Goal: Task Accomplishment & Management: Manage account settings

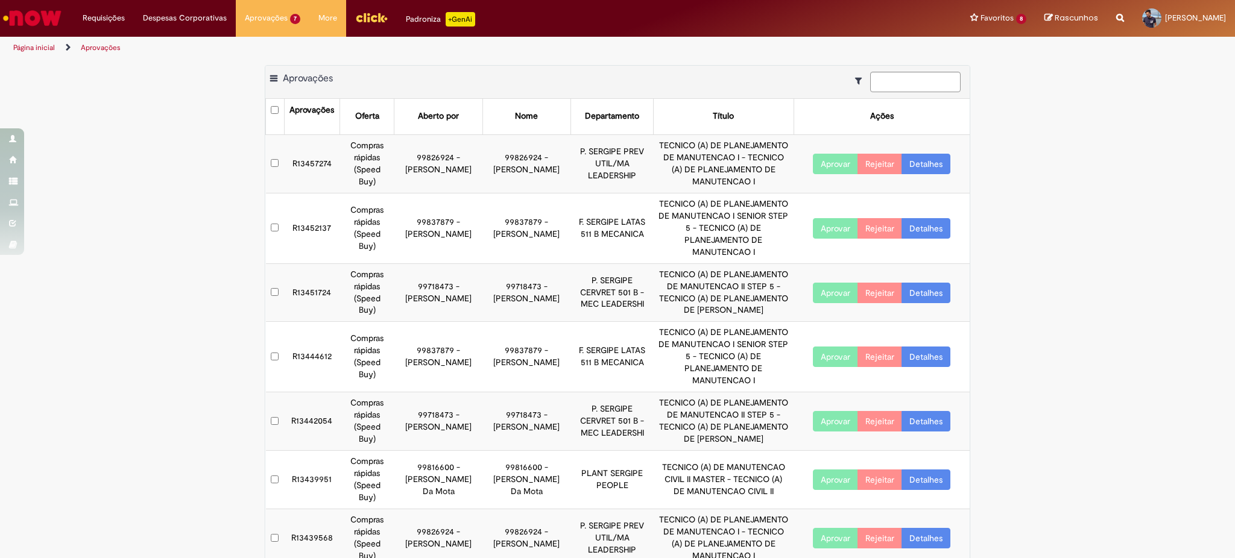
click at [816, 168] on button "Aprovar" at bounding box center [835, 164] width 45 height 20
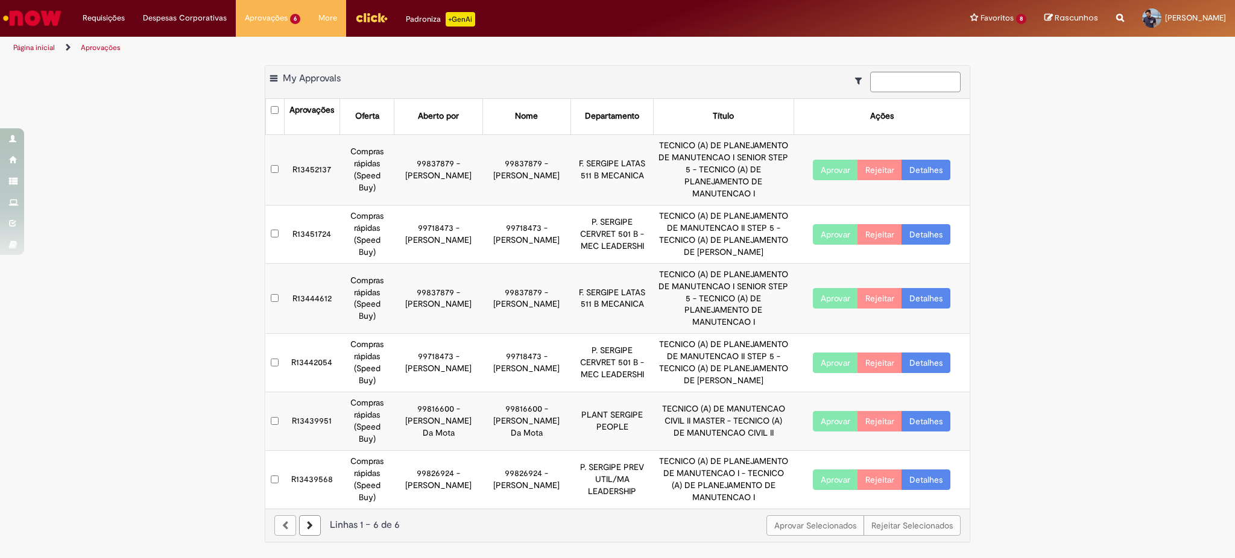
click at [836, 470] on button "Aprovar" at bounding box center [835, 480] width 45 height 20
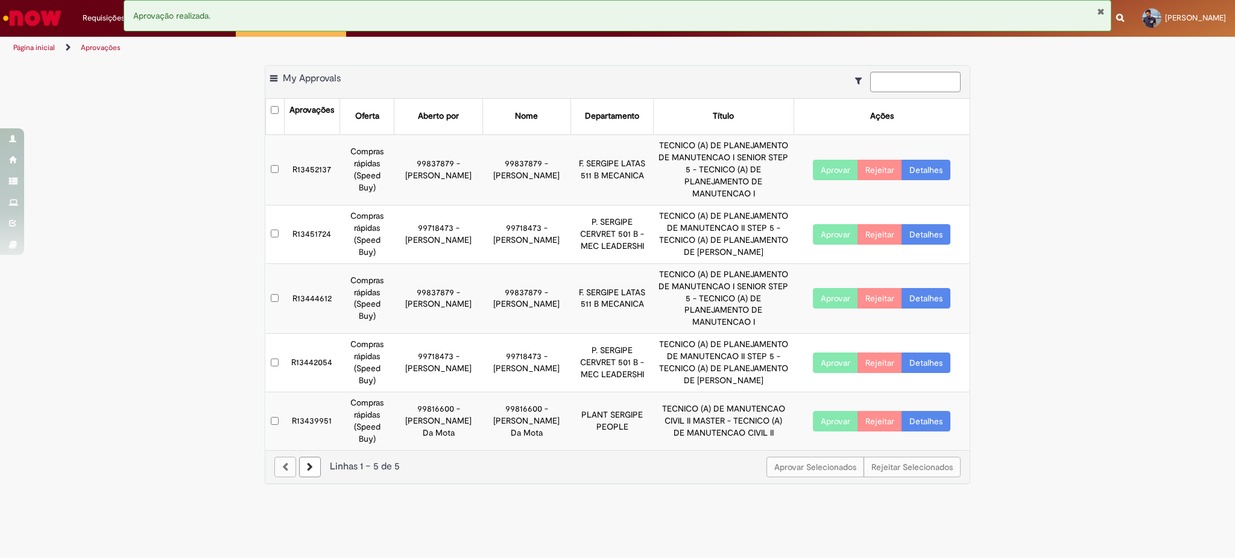
click at [1100, 10] on button "Fechar Notificação" at bounding box center [1101, 12] width 8 height 10
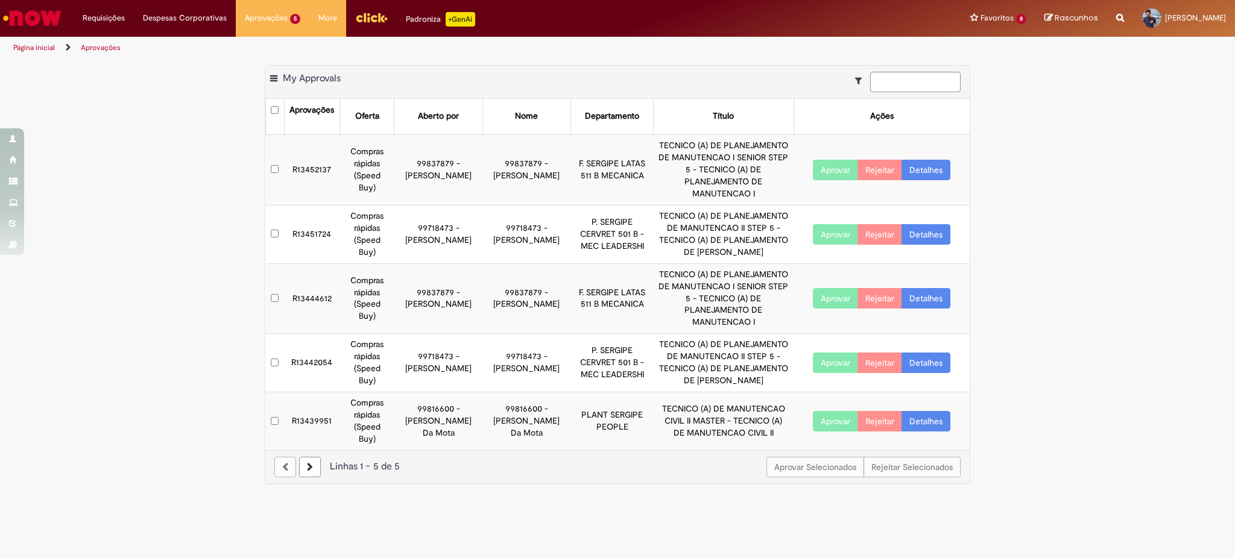
click at [3, 13] on img "Ir para a Homepage" at bounding box center [32, 18] width 62 height 24
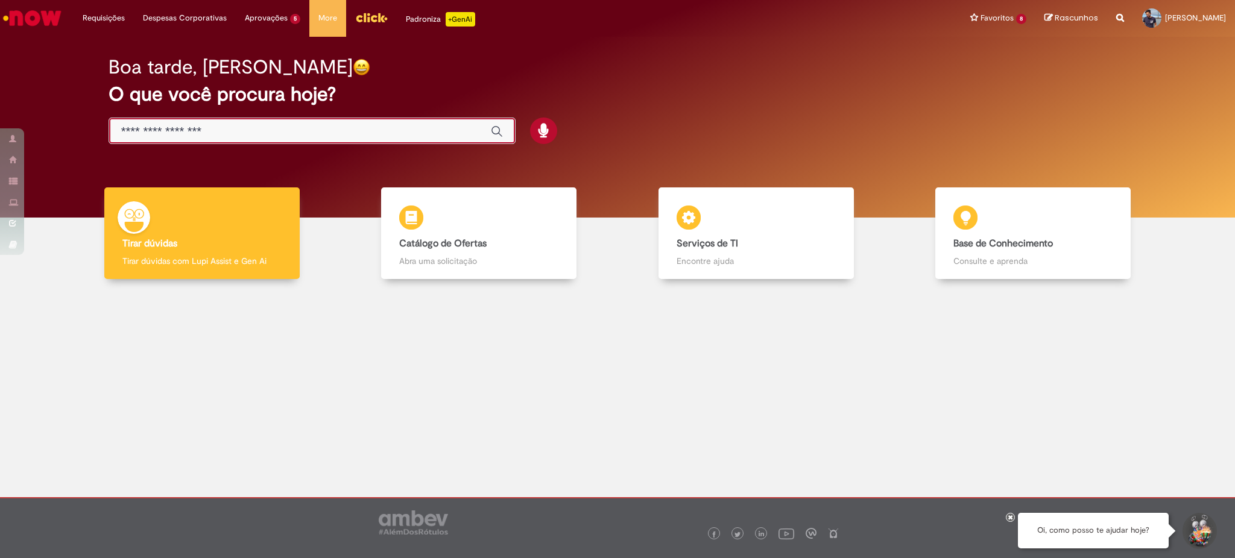
click at [411, 130] on input "Basta digitar aqui" at bounding box center [299, 132] width 357 height 14
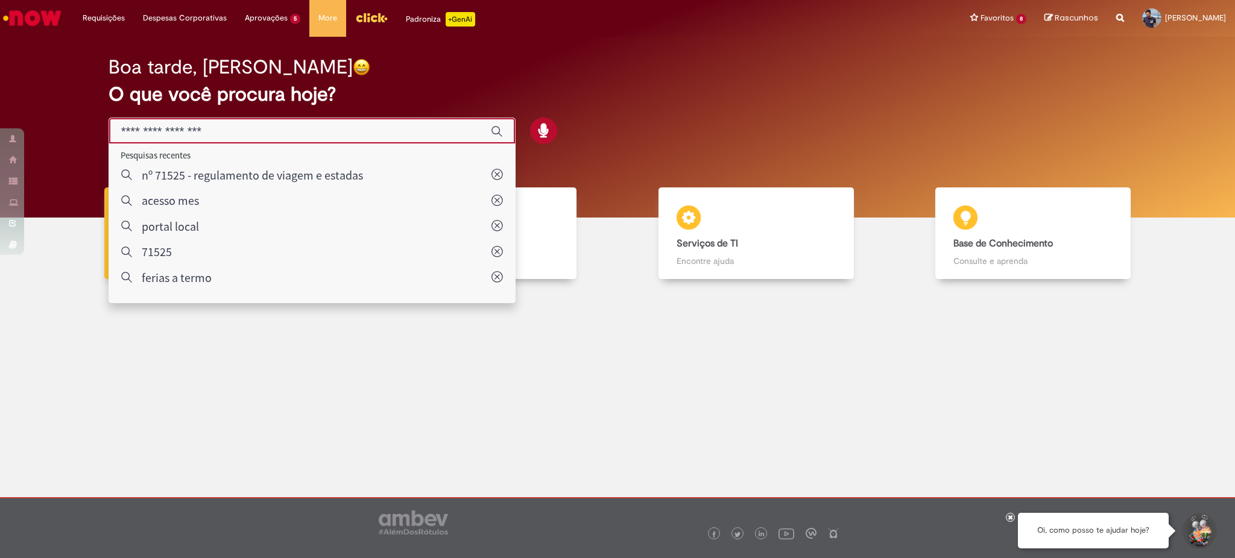
click at [364, 135] on input "Basta digitar aqui" at bounding box center [299, 132] width 357 height 14
click at [283, 391] on div at bounding box center [617, 383] width 1217 height 190
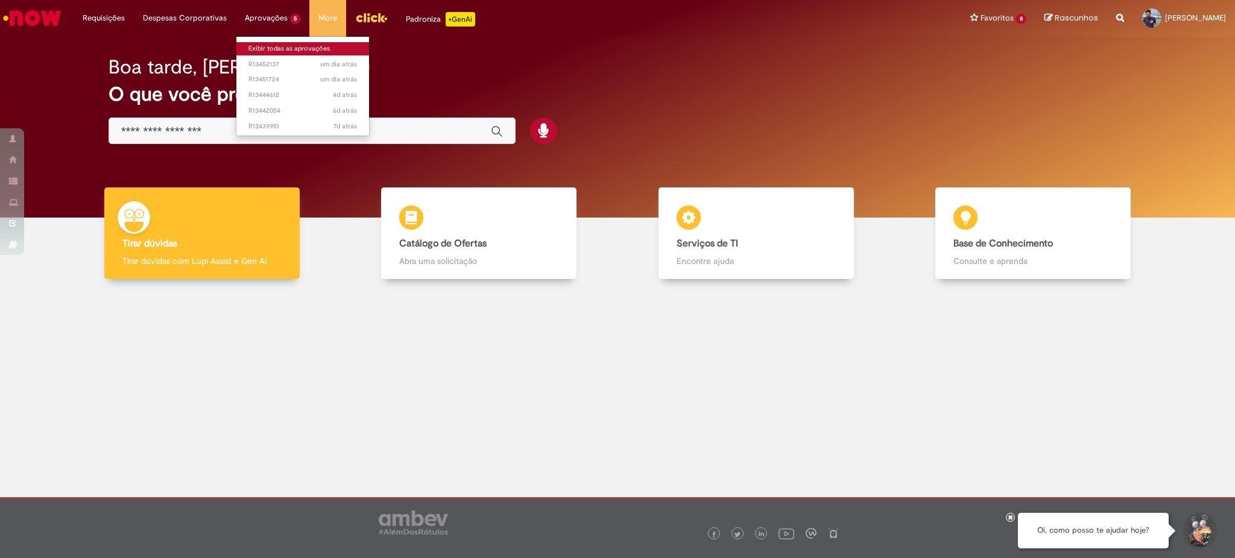
click at [300, 51] on link "Exibir todas as aprovações" at bounding box center [302, 48] width 133 height 13
